Goal: Task Accomplishment & Management: Manage account settings

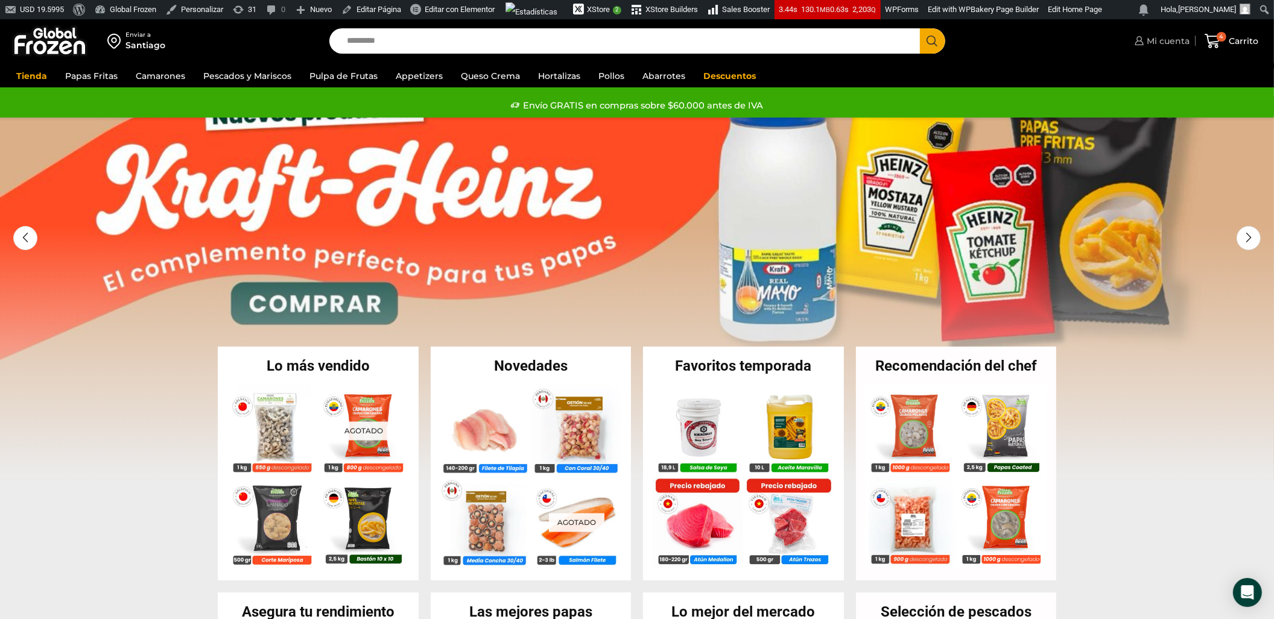
click at [1163, 46] on link "Mi cuenta" at bounding box center [1161, 41] width 58 height 24
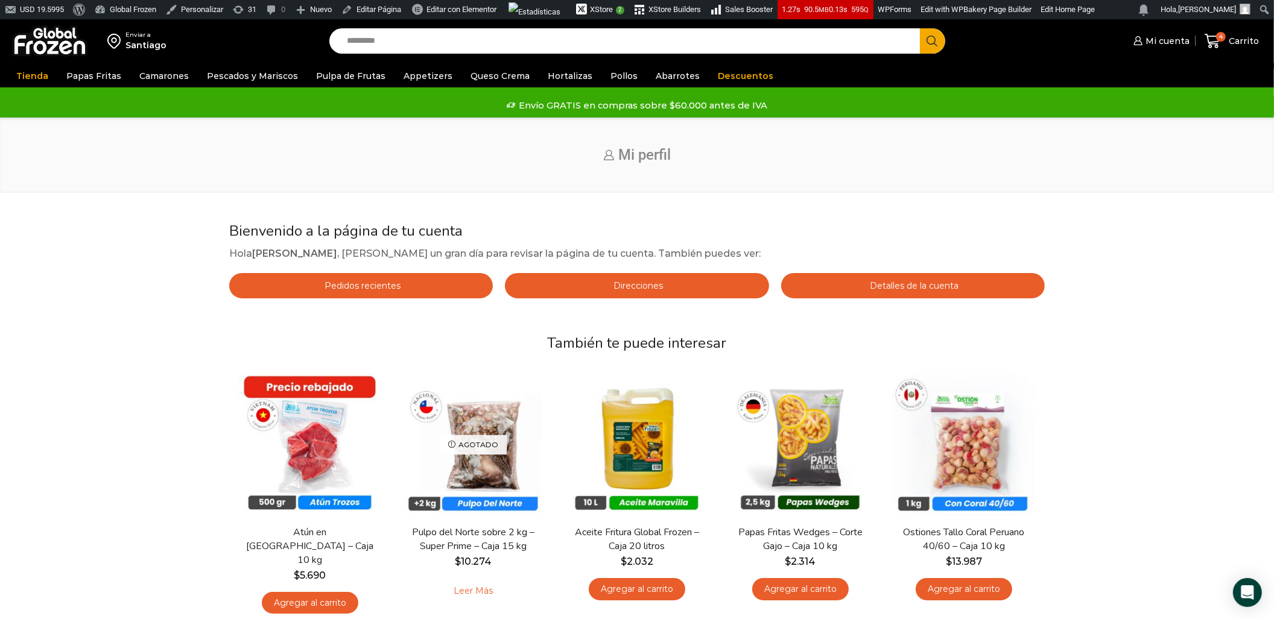
click at [905, 285] on span "Detalles de la cuenta" at bounding box center [913, 285] width 92 height 11
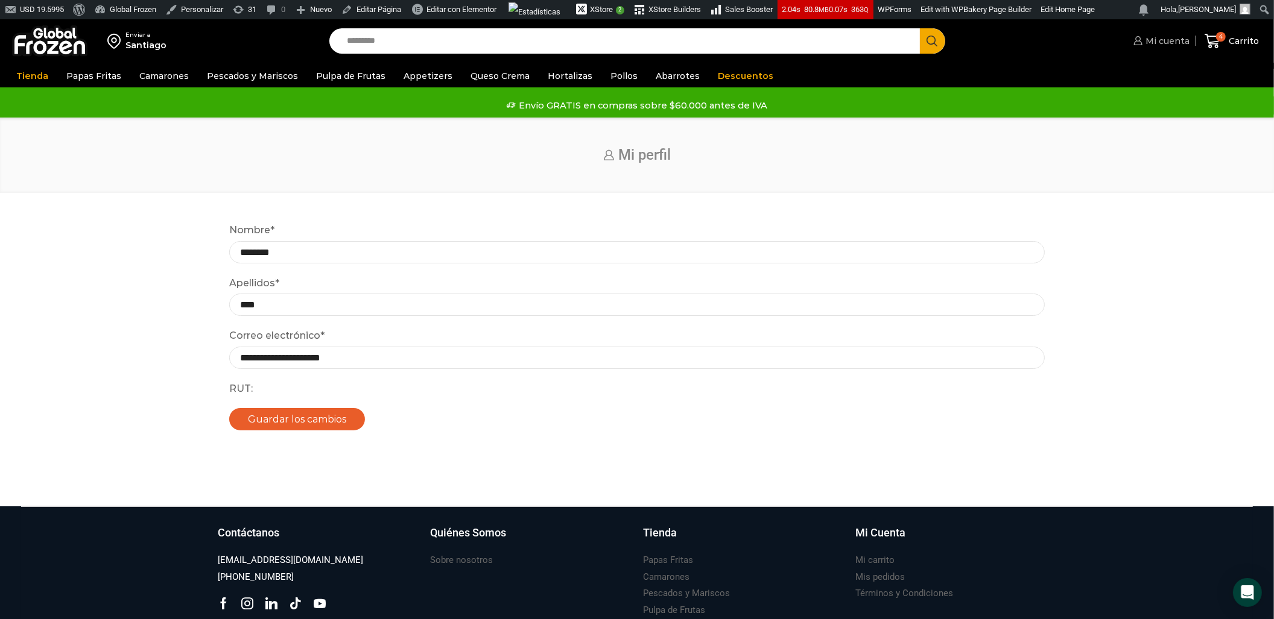
click at [1177, 42] on span "Mi cuenta" at bounding box center [1165, 41] width 47 height 12
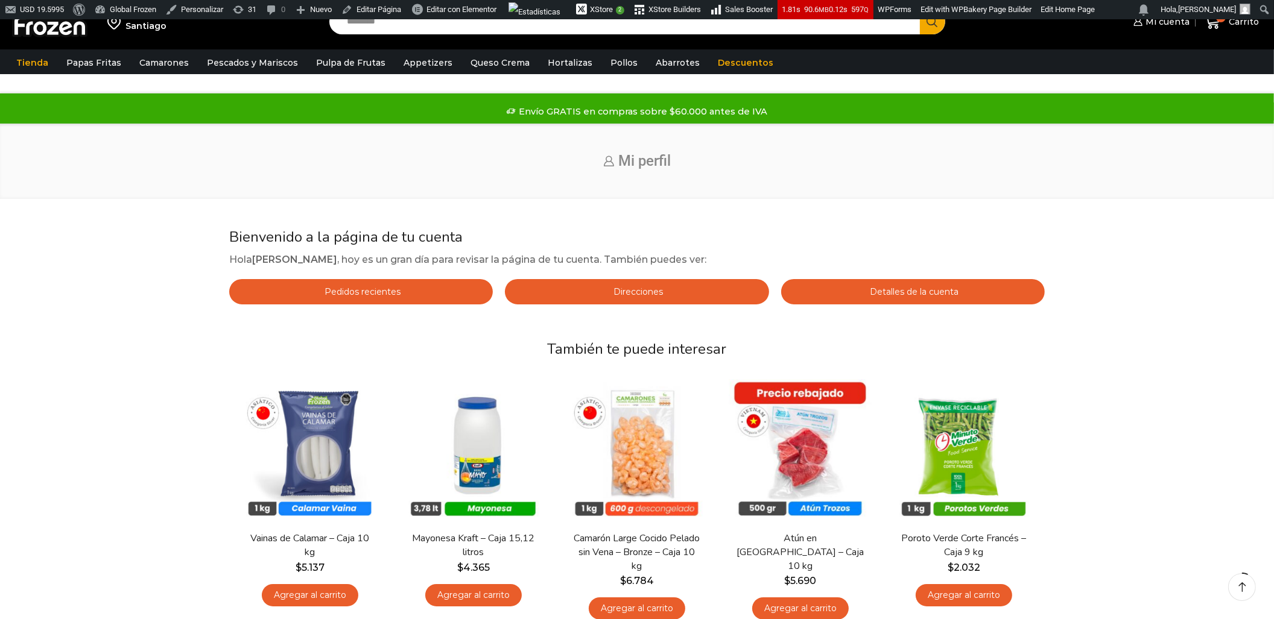
scroll to position [24, 0]
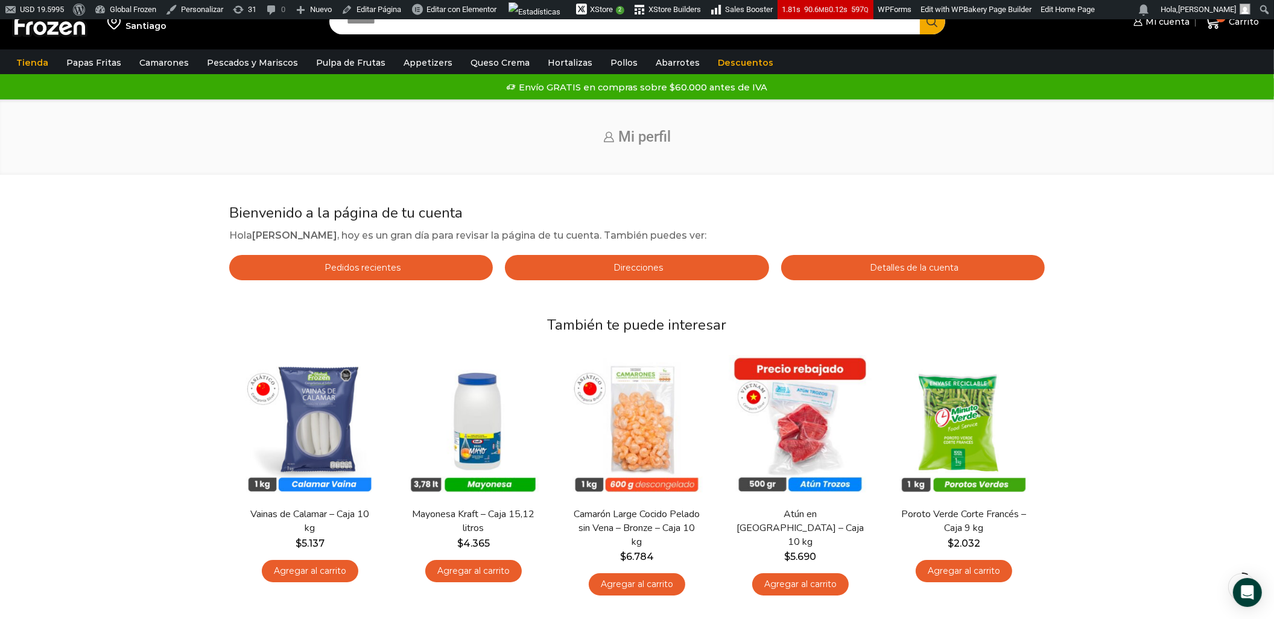
click at [898, 267] on span "Detalles de la cuenta" at bounding box center [913, 267] width 92 height 11
